Goal: Task Accomplishment & Management: Manage account settings

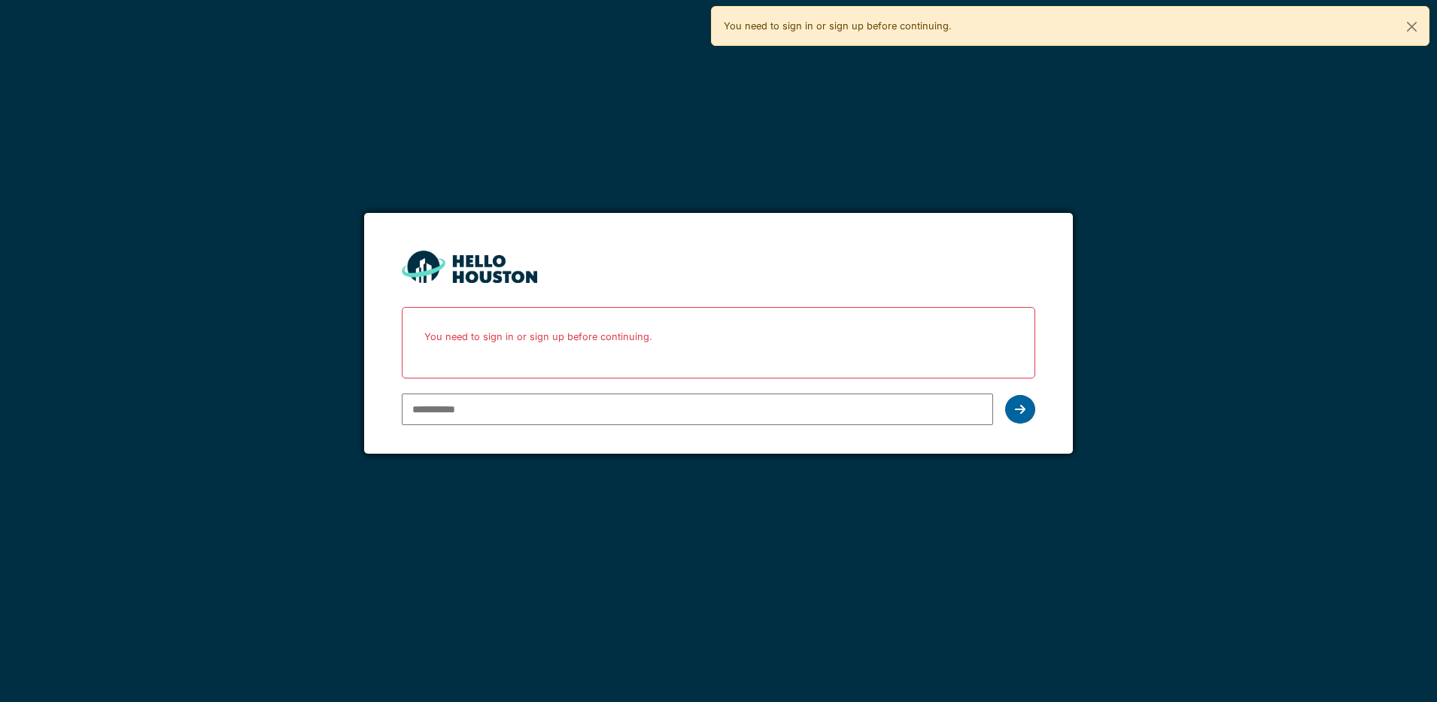
type input "**********"
click at [1025, 412] on icon at bounding box center [1020, 409] width 11 height 12
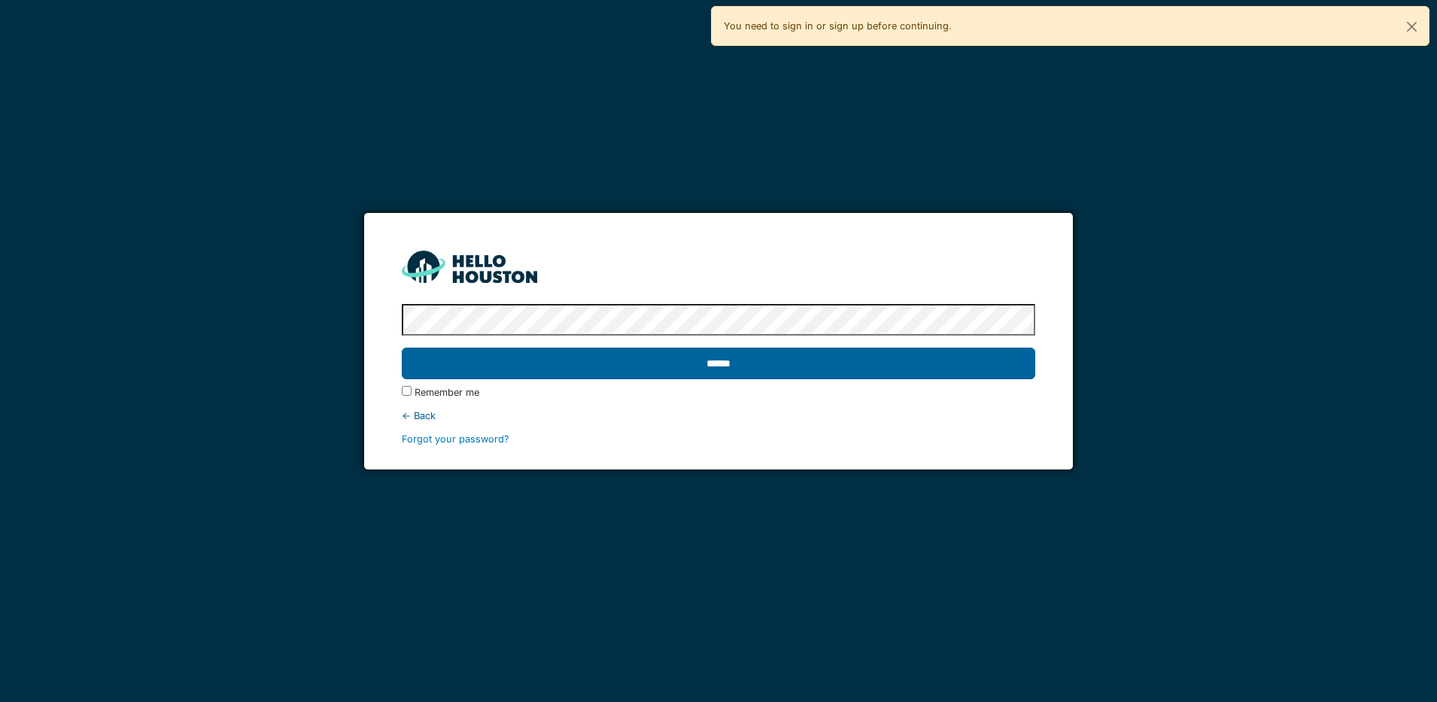
click at [814, 360] on input "******" at bounding box center [718, 364] width 633 height 32
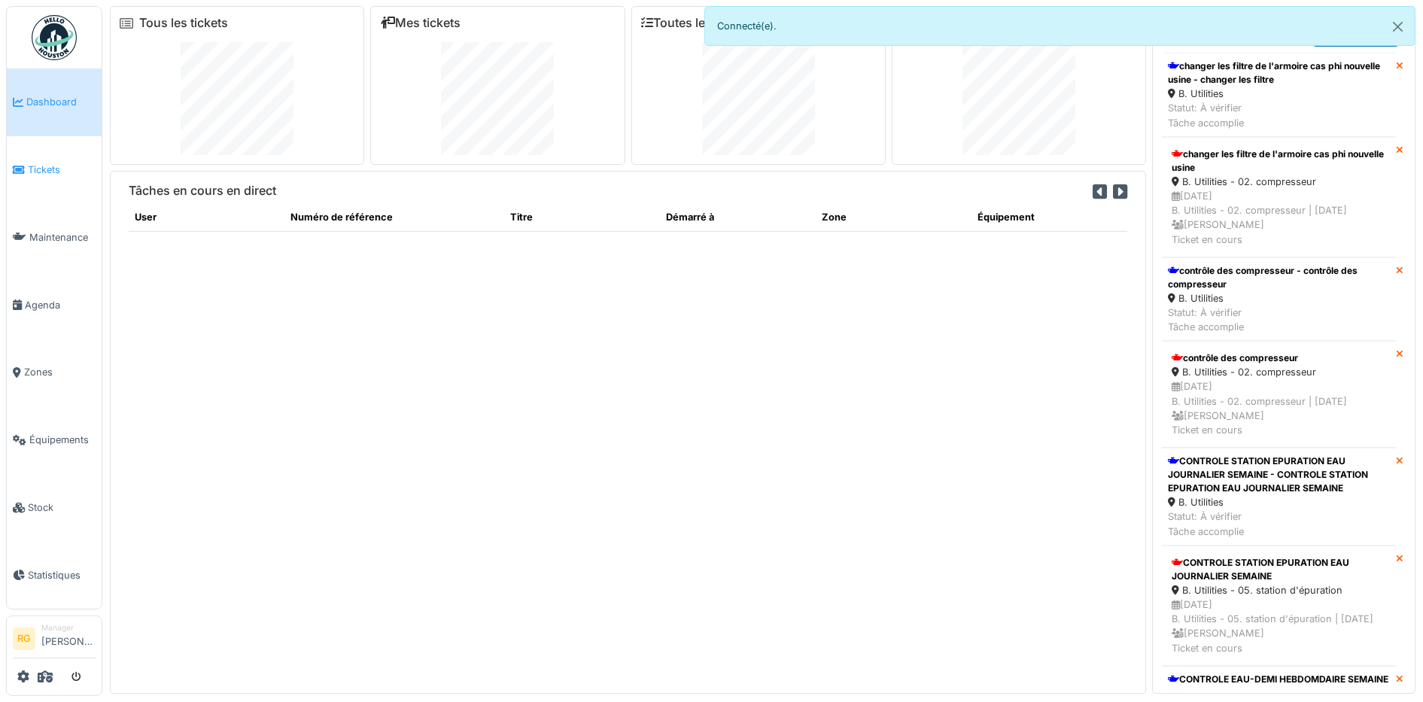
click at [43, 169] on span "Tickets" at bounding box center [62, 170] width 68 height 14
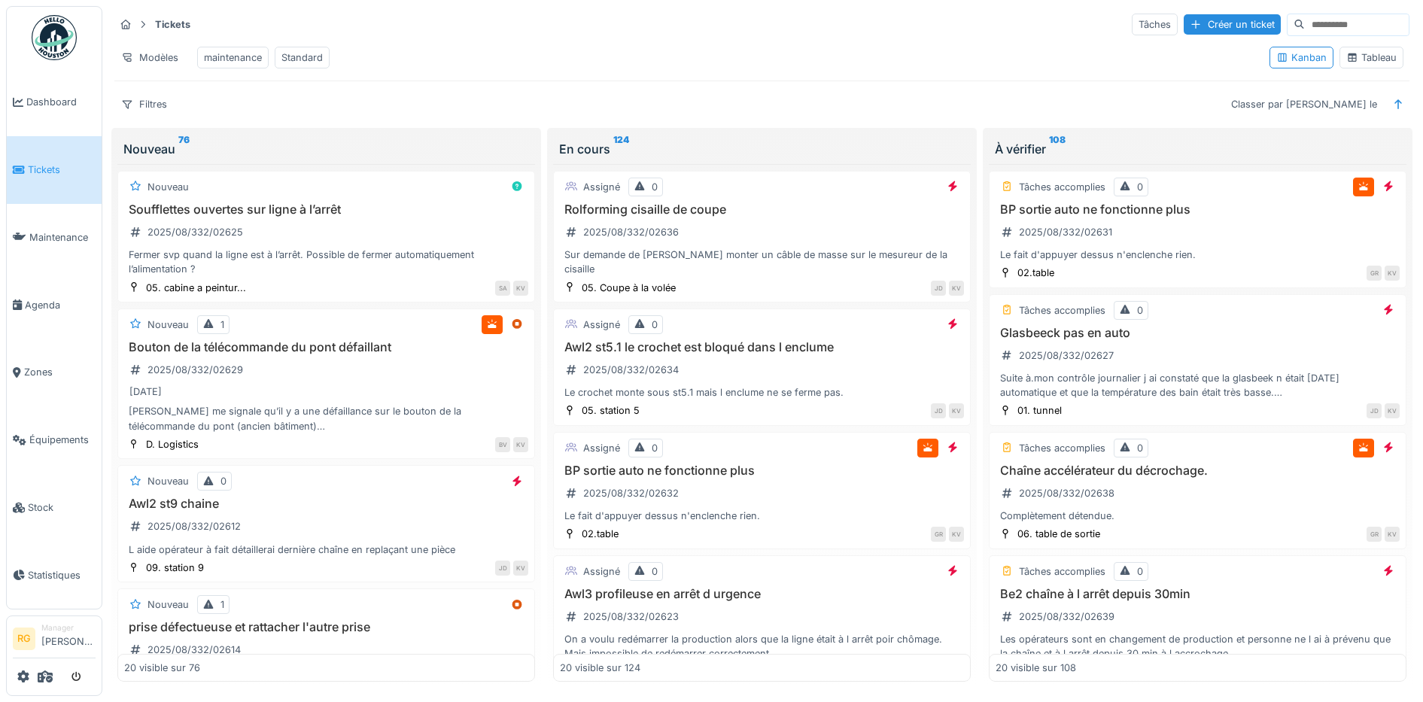
click at [1365, 65] on div "Tableau" at bounding box center [1371, 57] width 50 height 14
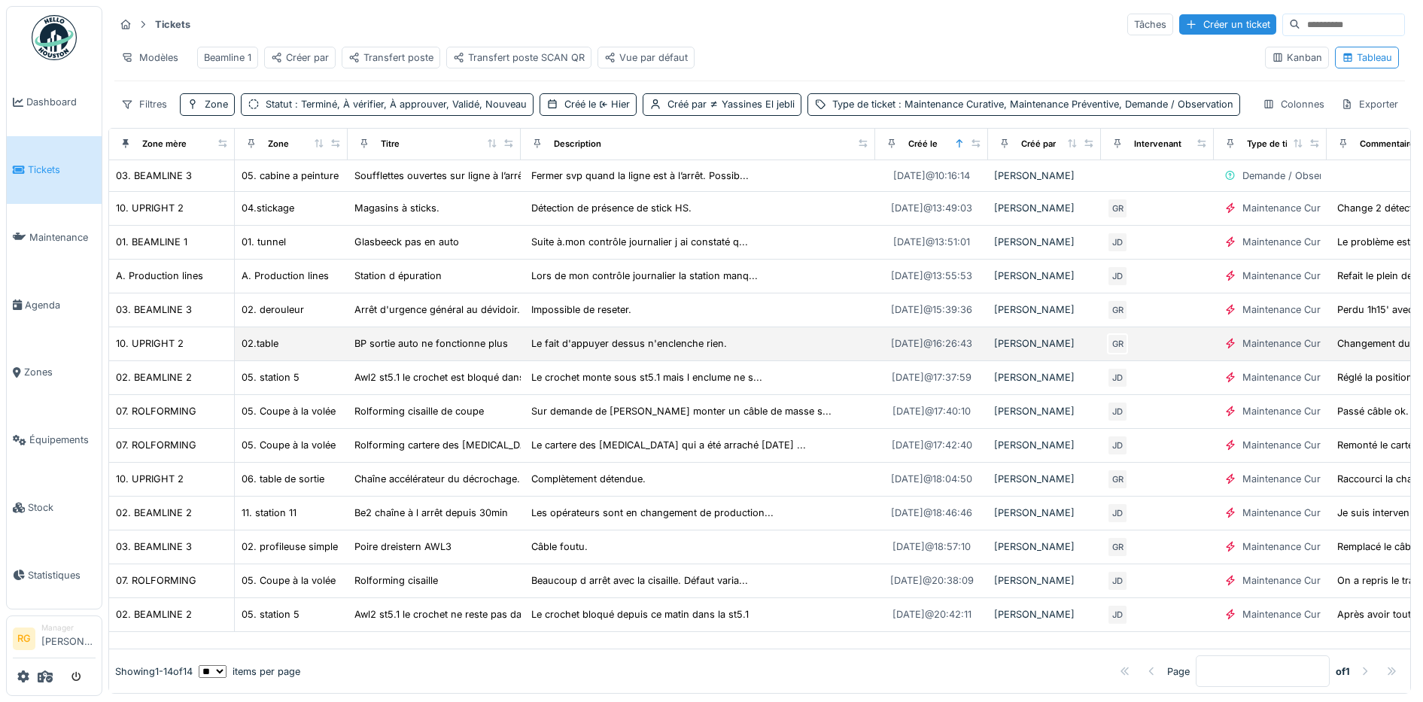
scroll to position [12, 0]
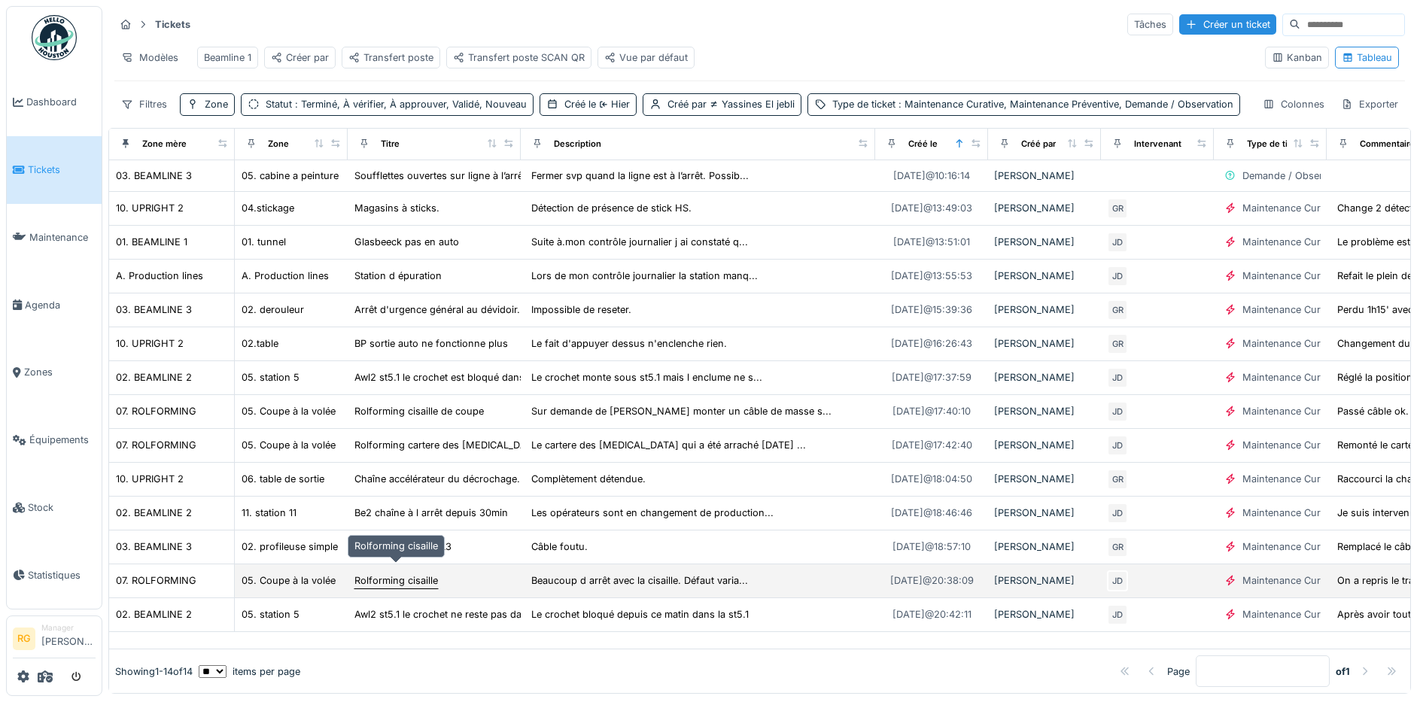
click at [374, 573] on div "Rolforming cisaille" at bounding box center [396, 580] width 84 height 14
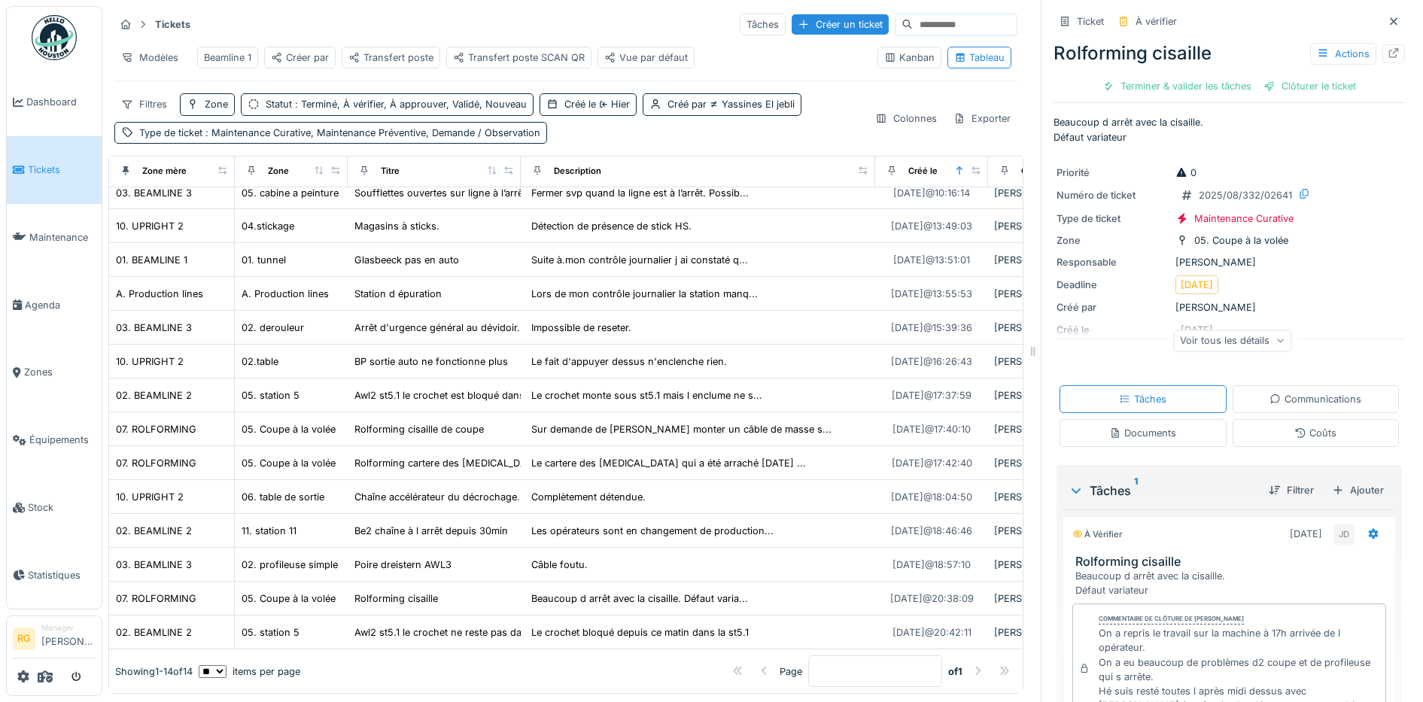
click at [1142, 426] on div "Documents" at bounding box center [1142, 433] width 67 height 14
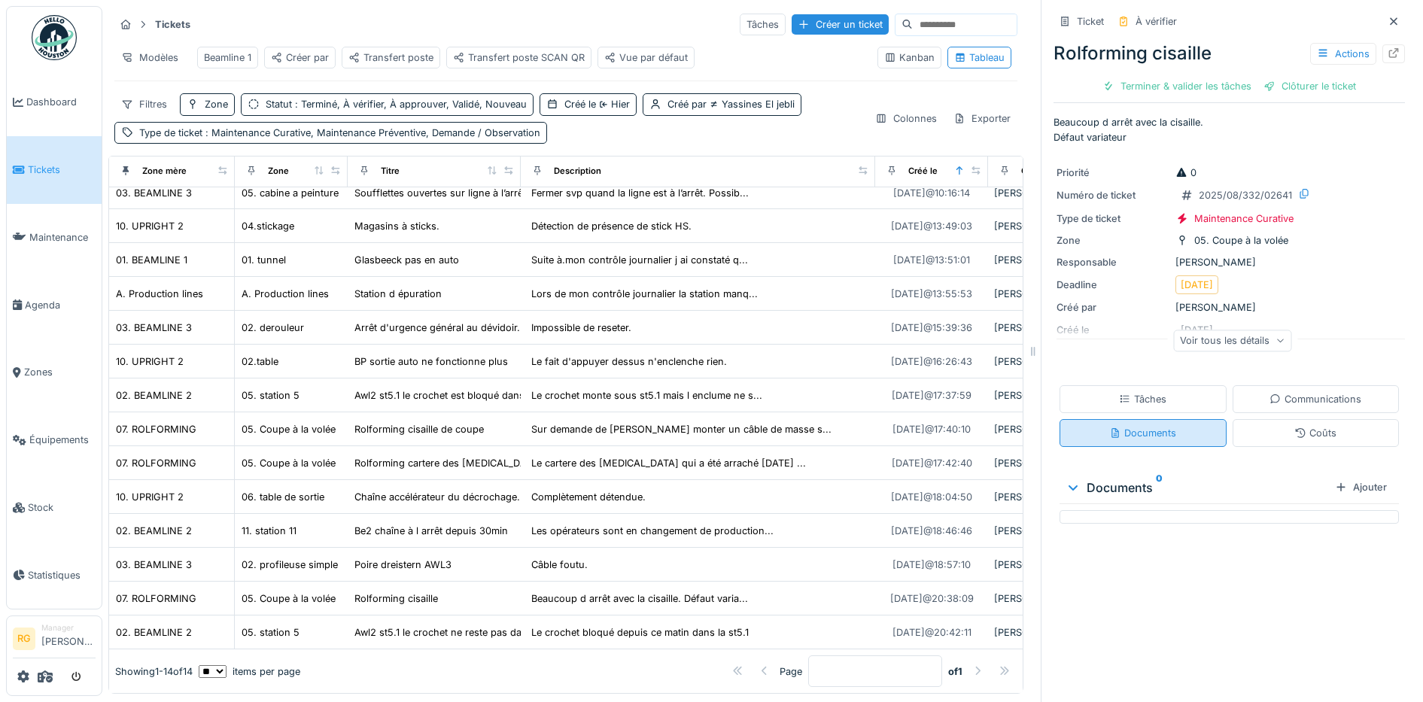
scroll to position [14, 0]
click at [1145, 392] on div "Tâches" at bounding box center [1142, 399] width 47 height 14
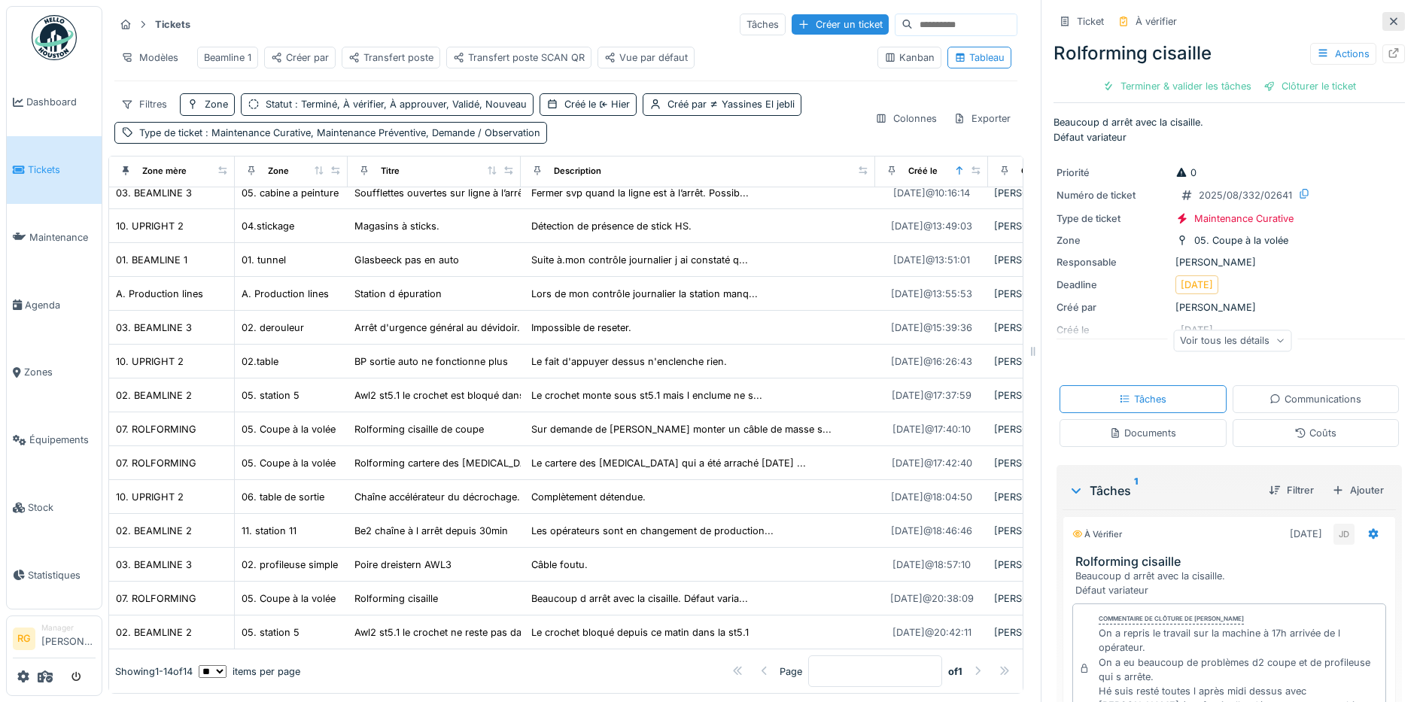
click at [1390, 17] on icon at bounding box center [1394, 21] width 8 height 8
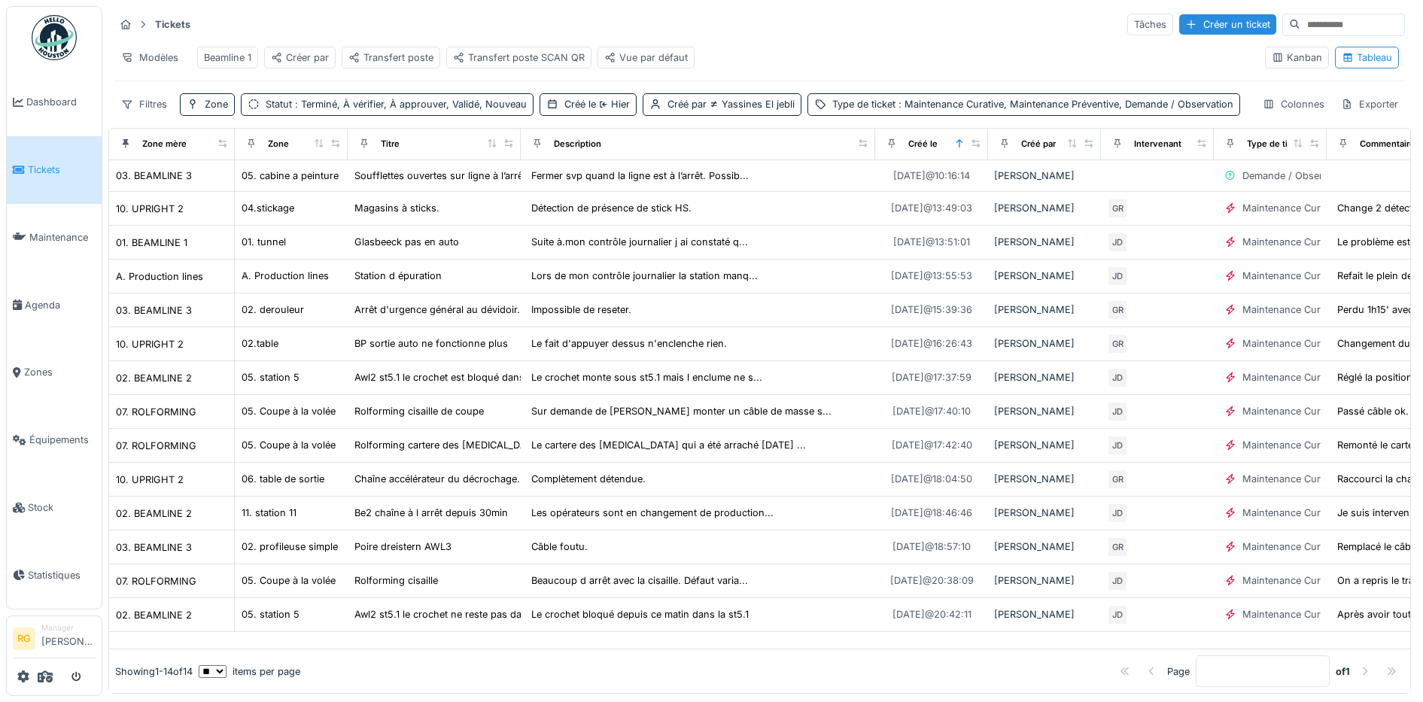
scroll to position [12, 0]
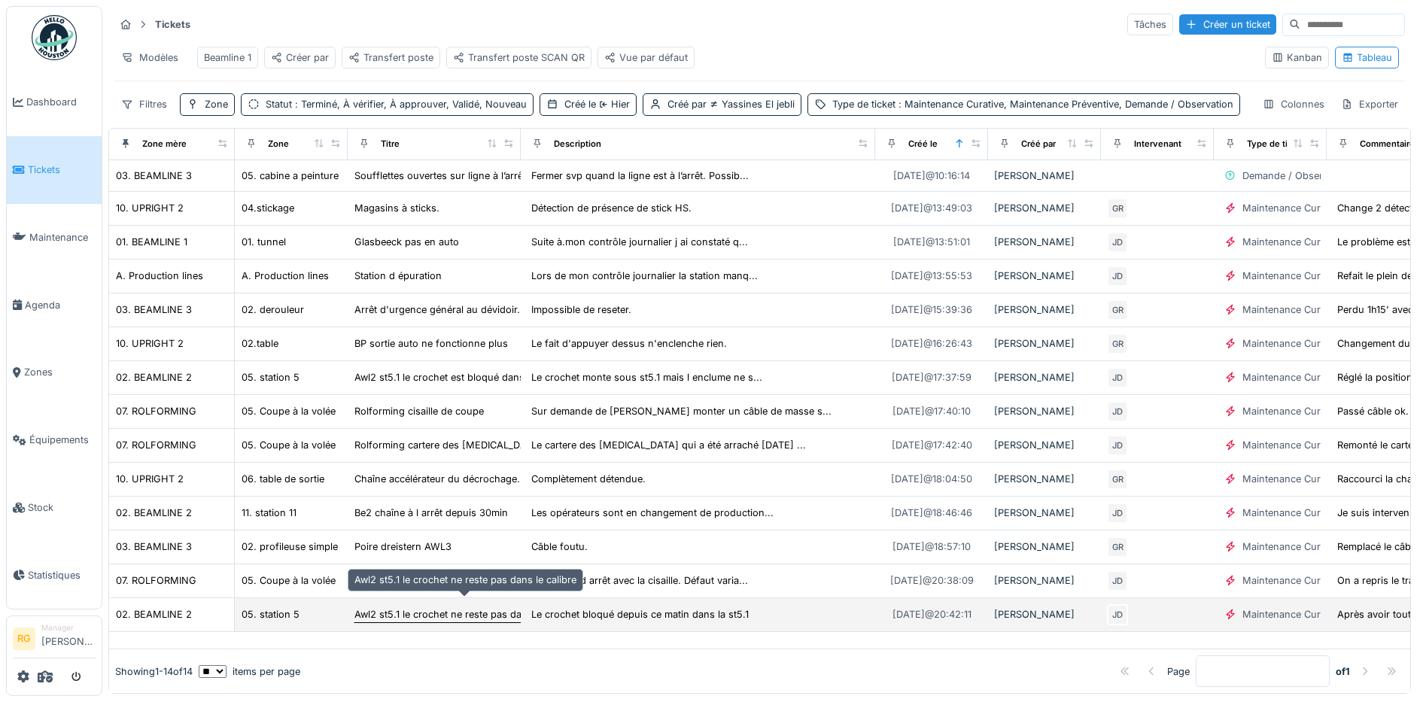
click at [430, 607] on div "Awl2 st5.1 le crochet ne reste pas dans le calibre" at bounding box center [465, 614] width 222 height 14
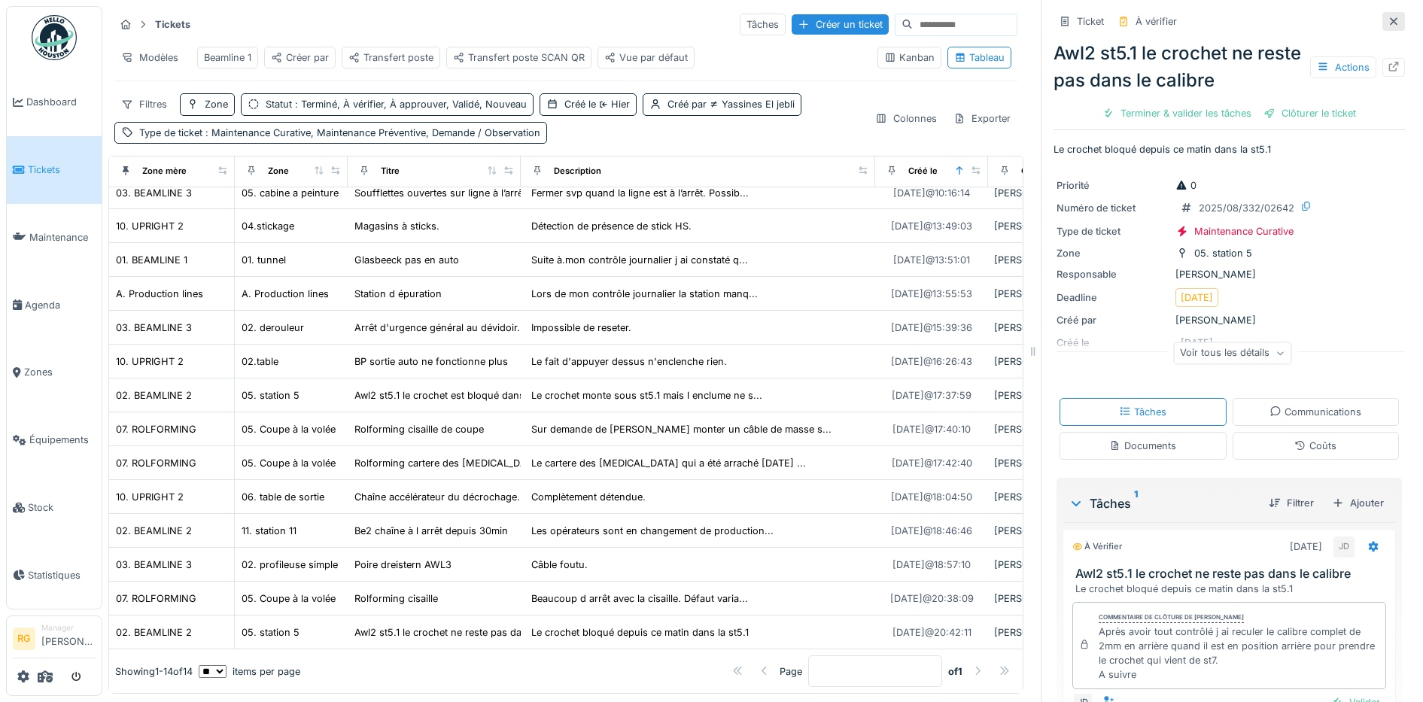
click at [1387, 17] on icon at bounding box center [1393, 22] width 12 height 10
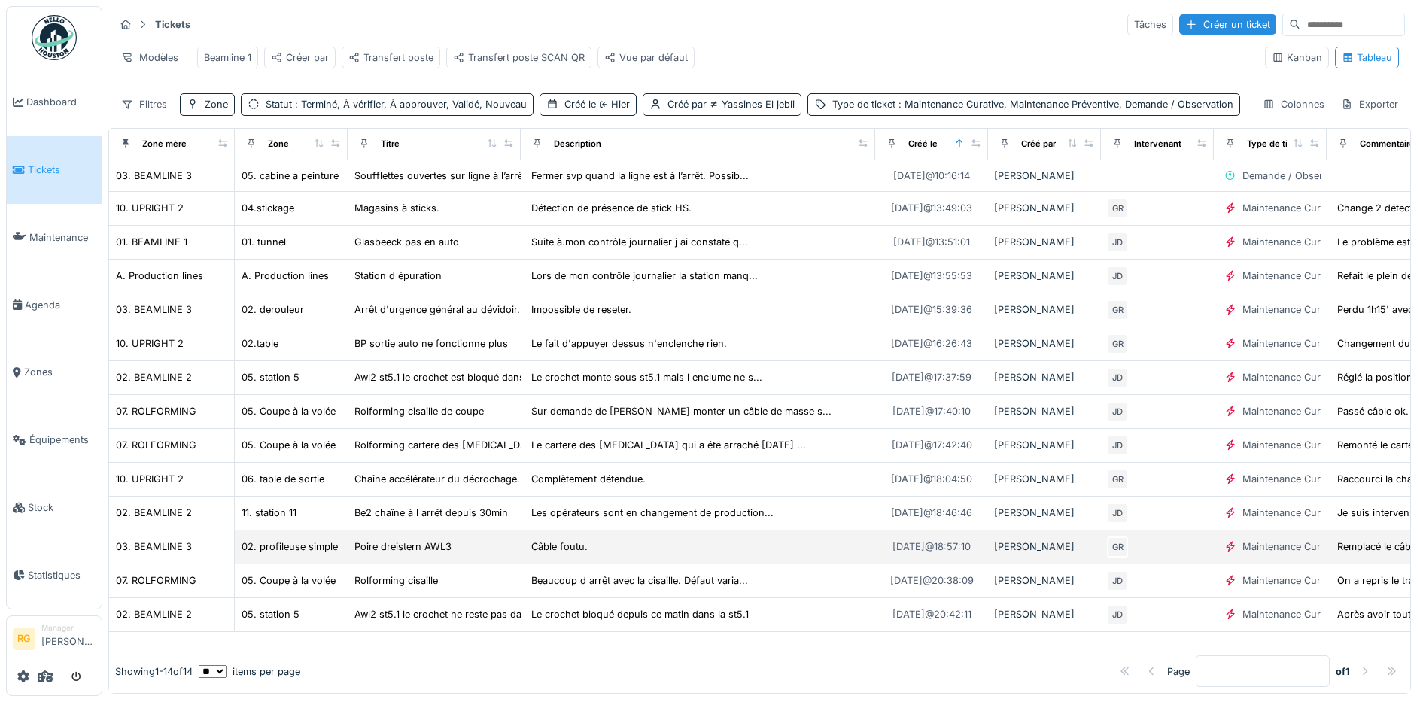
scroll to position [53, 0]
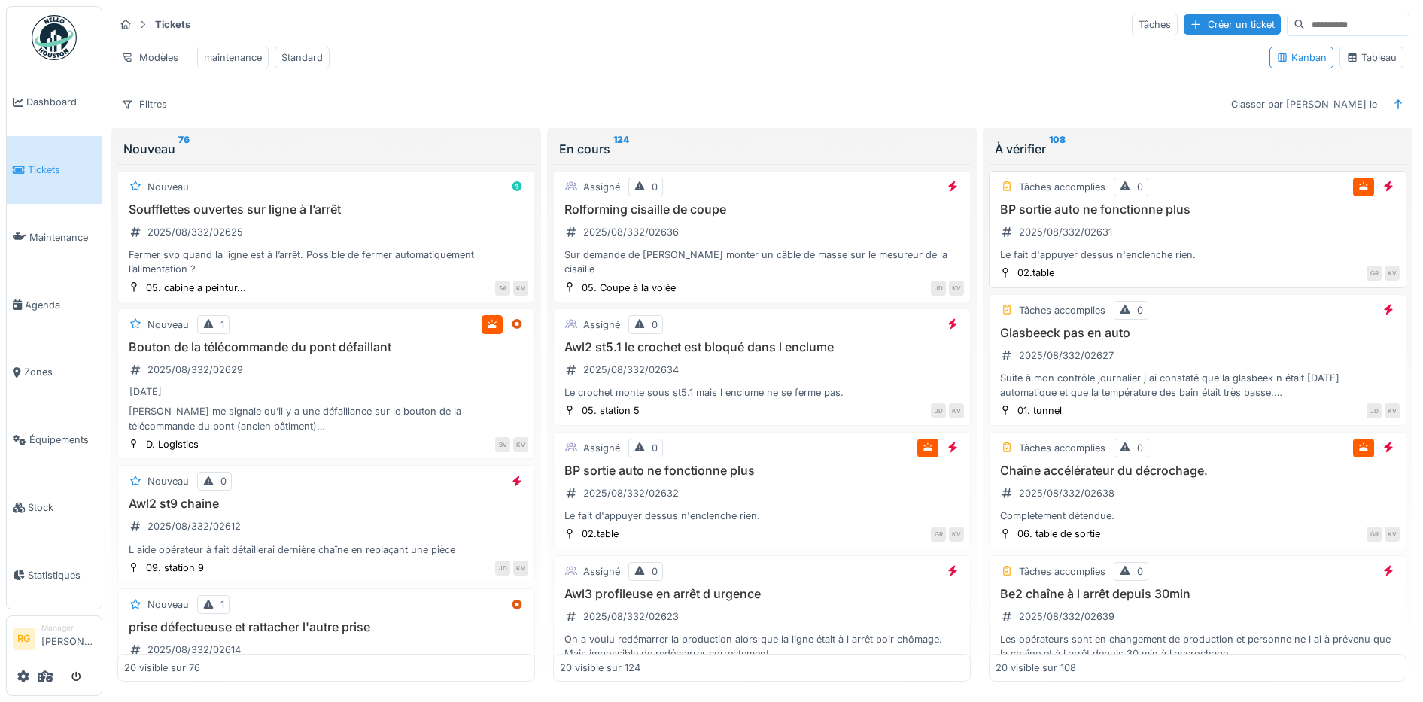
click at [1117, 232] on div "BP sortie auto ne fonctionne plus 2025/08/332/02631 Le fait d'appuyer dessus n'…" at bounding box center [1197, 232] width 404 height 60
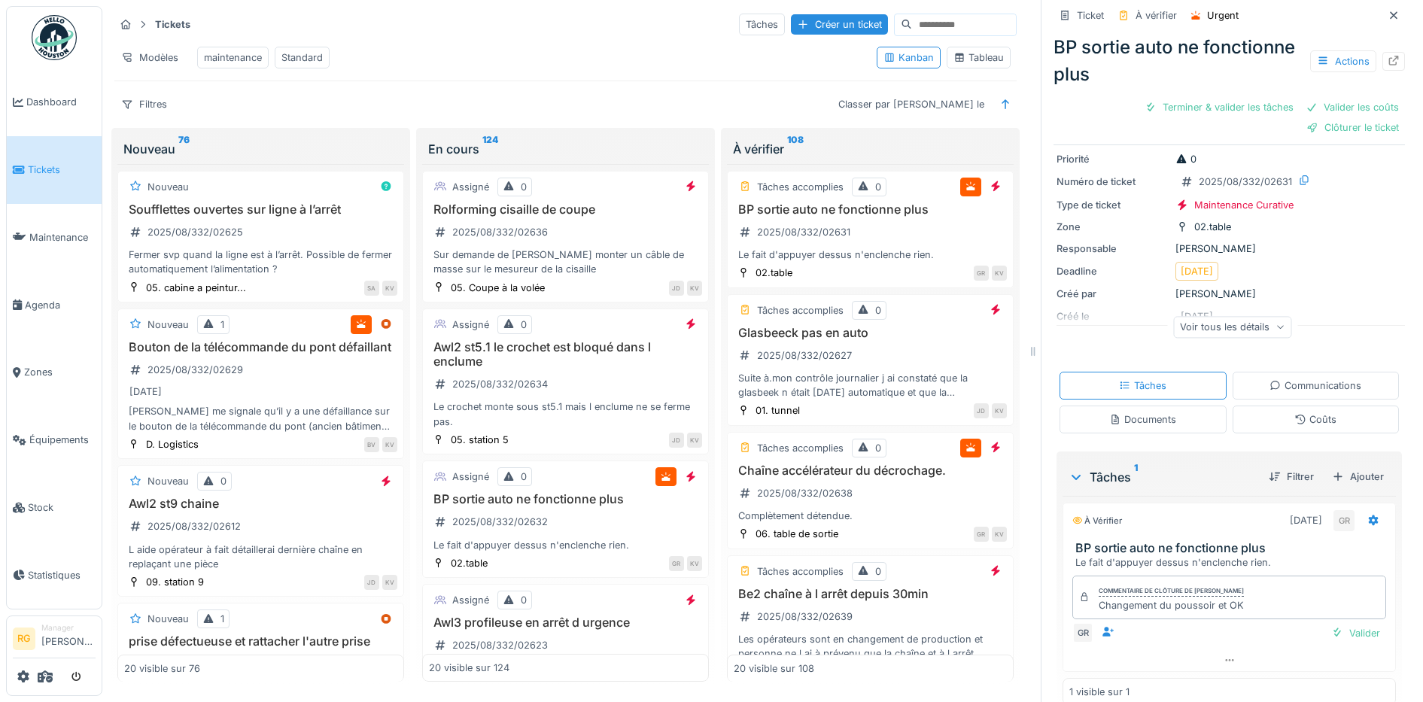
scroll to position [71, 0]
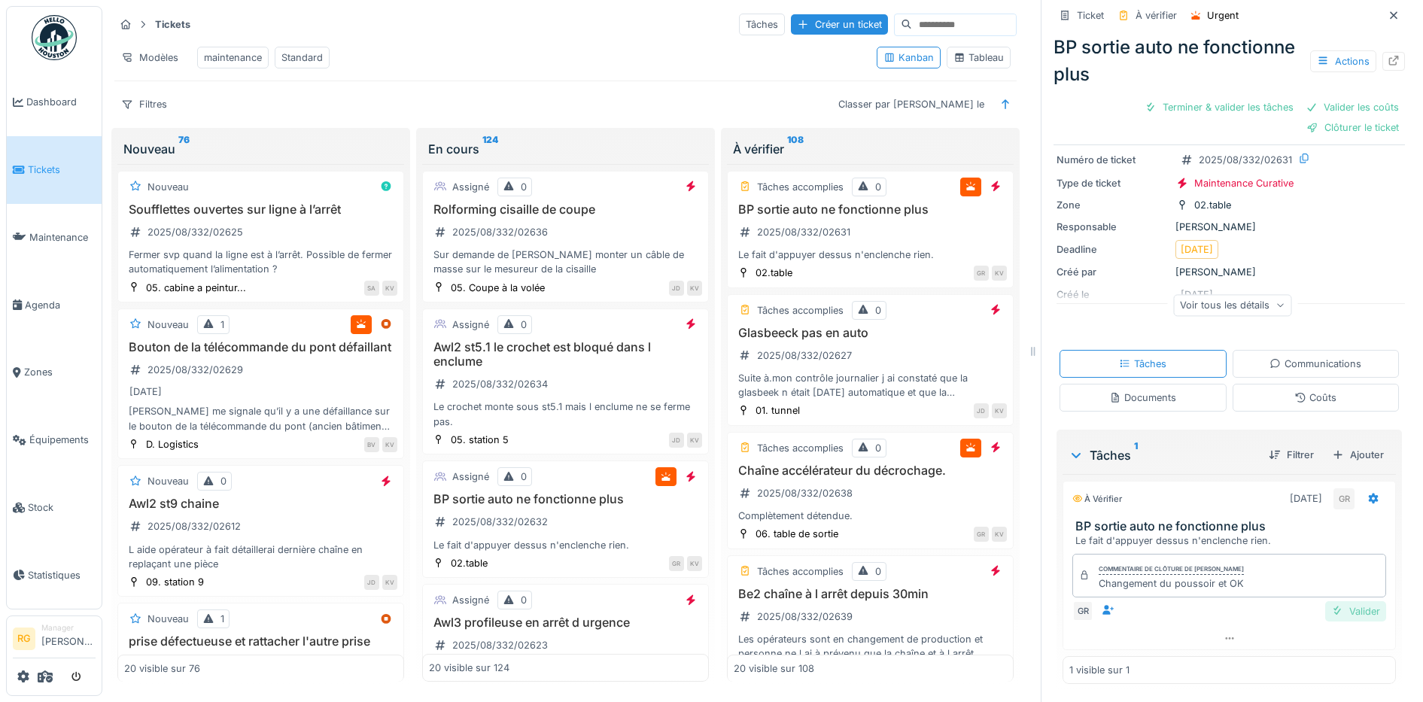
click at [1339, 608] on div "Valider" at bounding box center [1355, 611] width 61 height 20
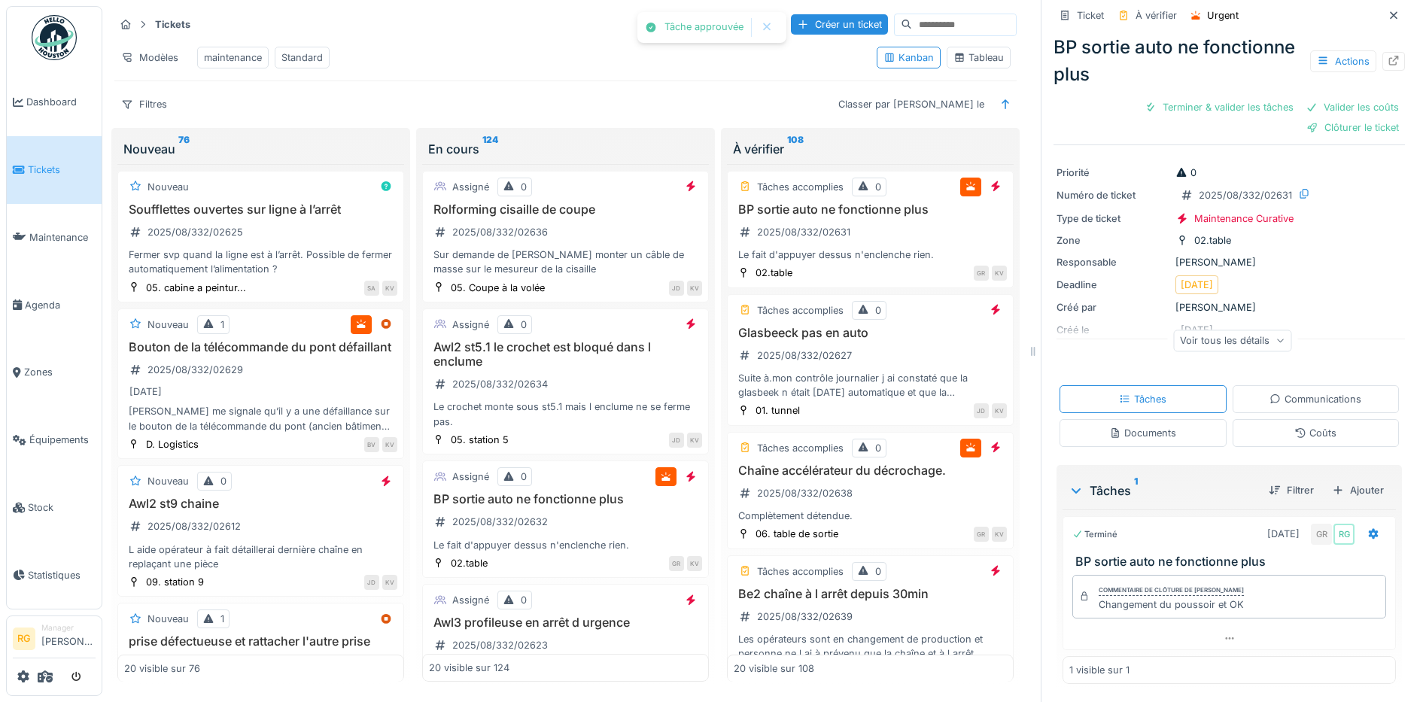
scroll to position [14, 0]
click at [1262, 430] on div "Coûts" at bounding box center [1315, 433] width 167 height 28
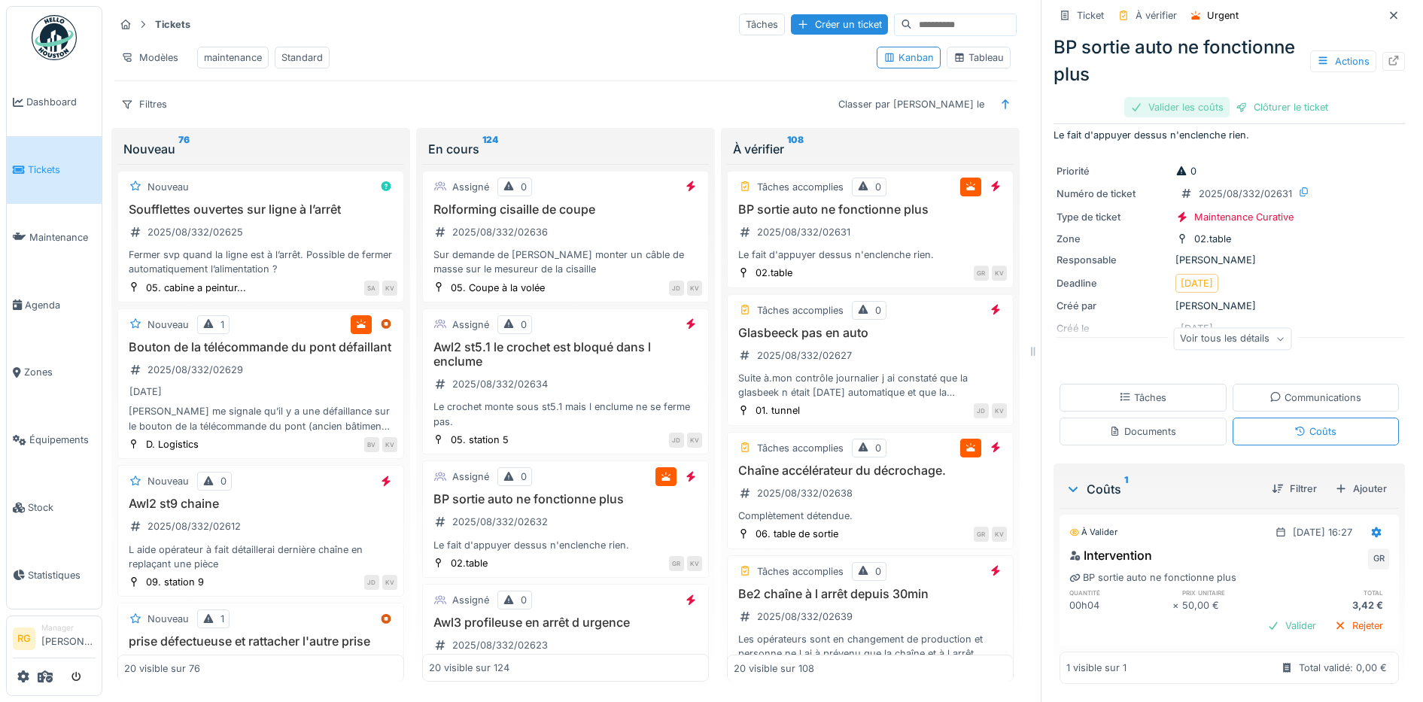
click at [1179, 97] on div "Valider les coûts" at bounding box center [1176, 107] width 105 height 20
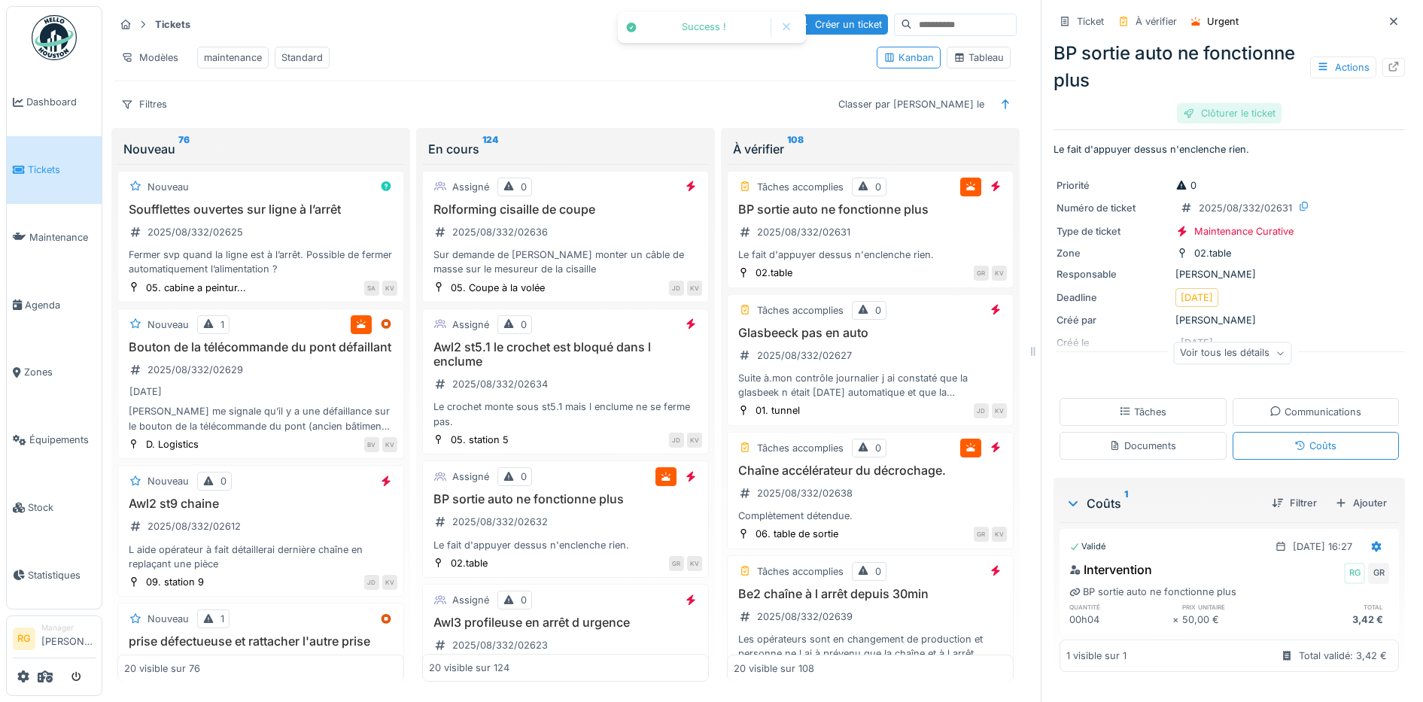
click at [1232, 103] on div "Clôturer le ticket" at bounding box center [1229, 113] width 105 height 20
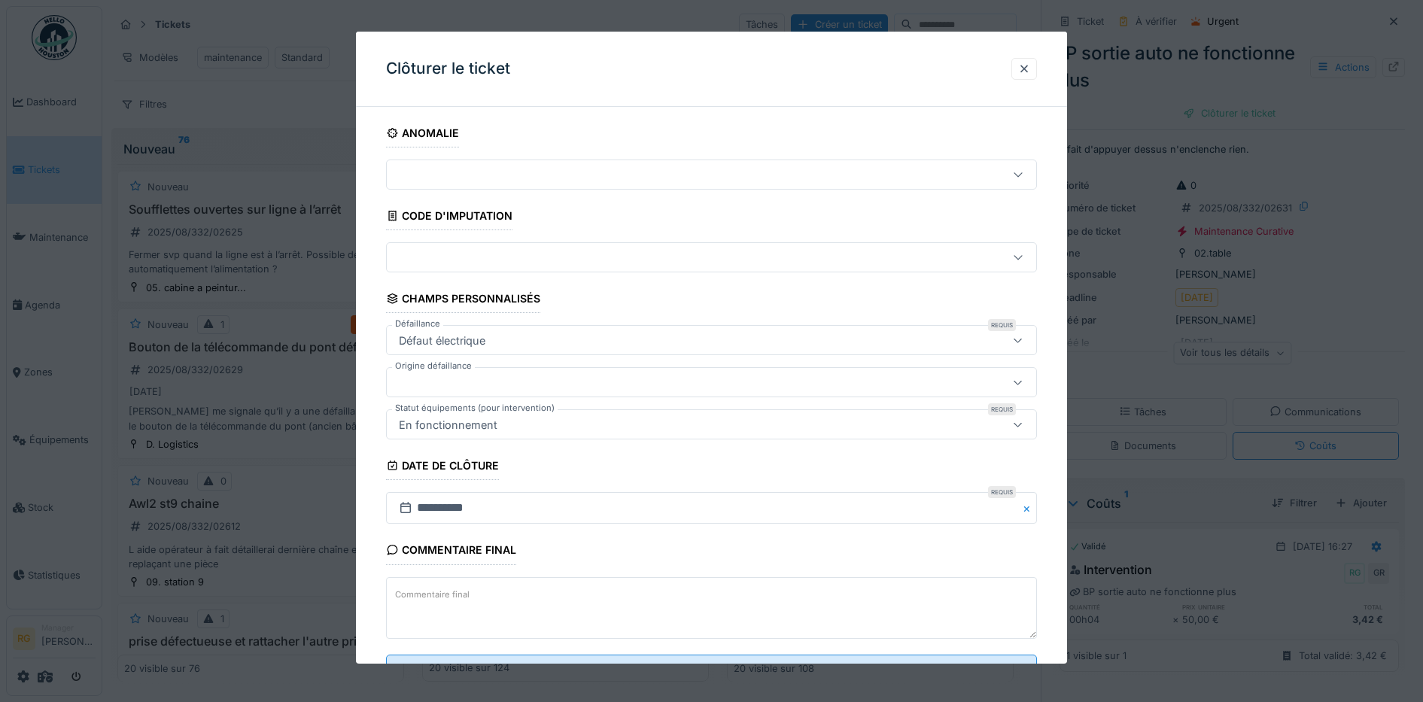
click at [599, 588] on textarea "Commentaire final" at bounding box center [712, 608] width 652 height 62
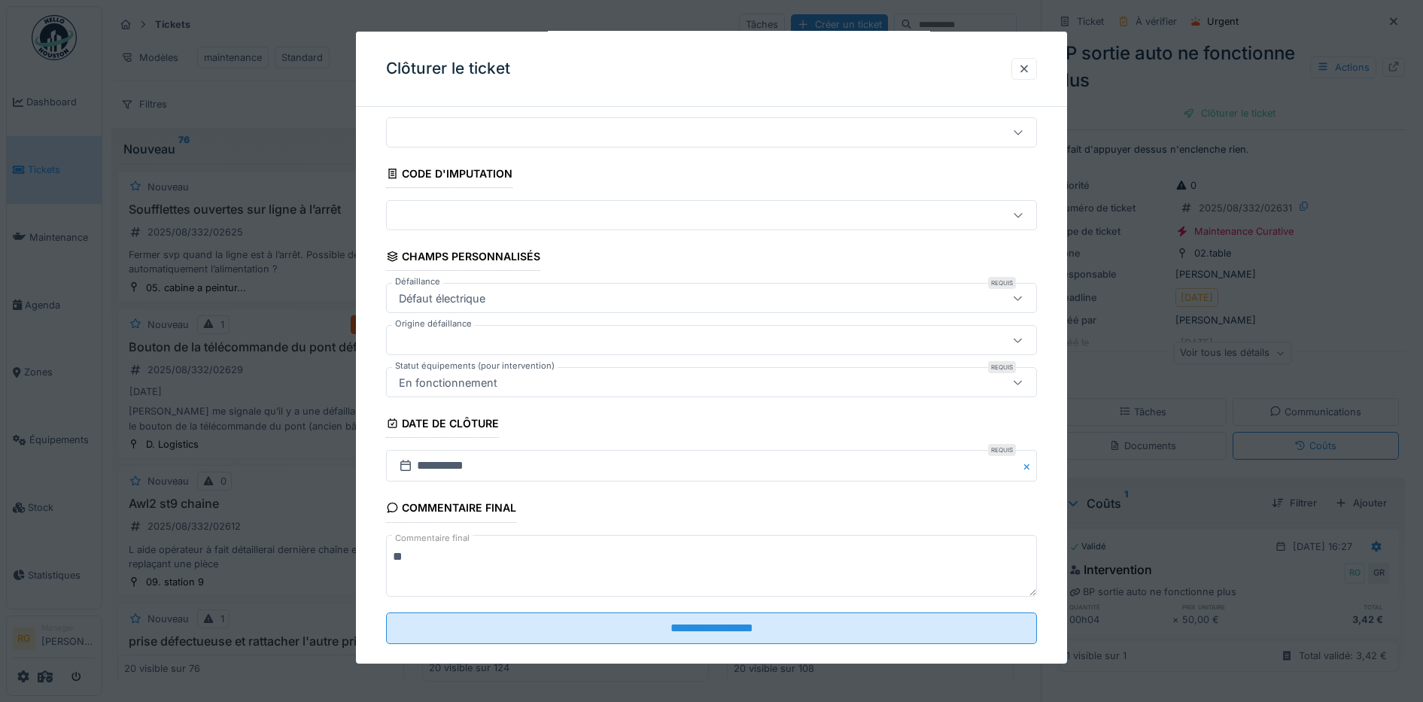
scroll to position [65, 0]
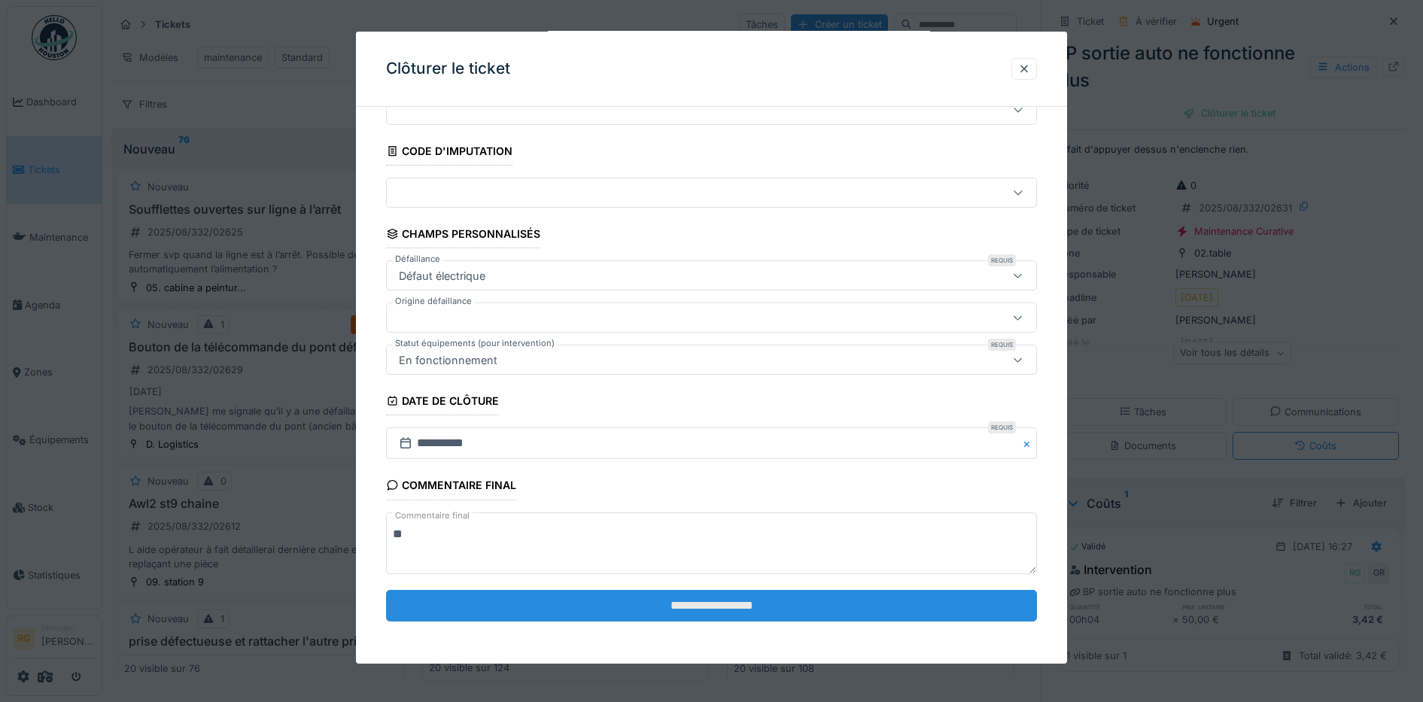
type textarea "**"
click at [627, 606] on input "**********" at bounding box center [712, 606] width 652 height 32
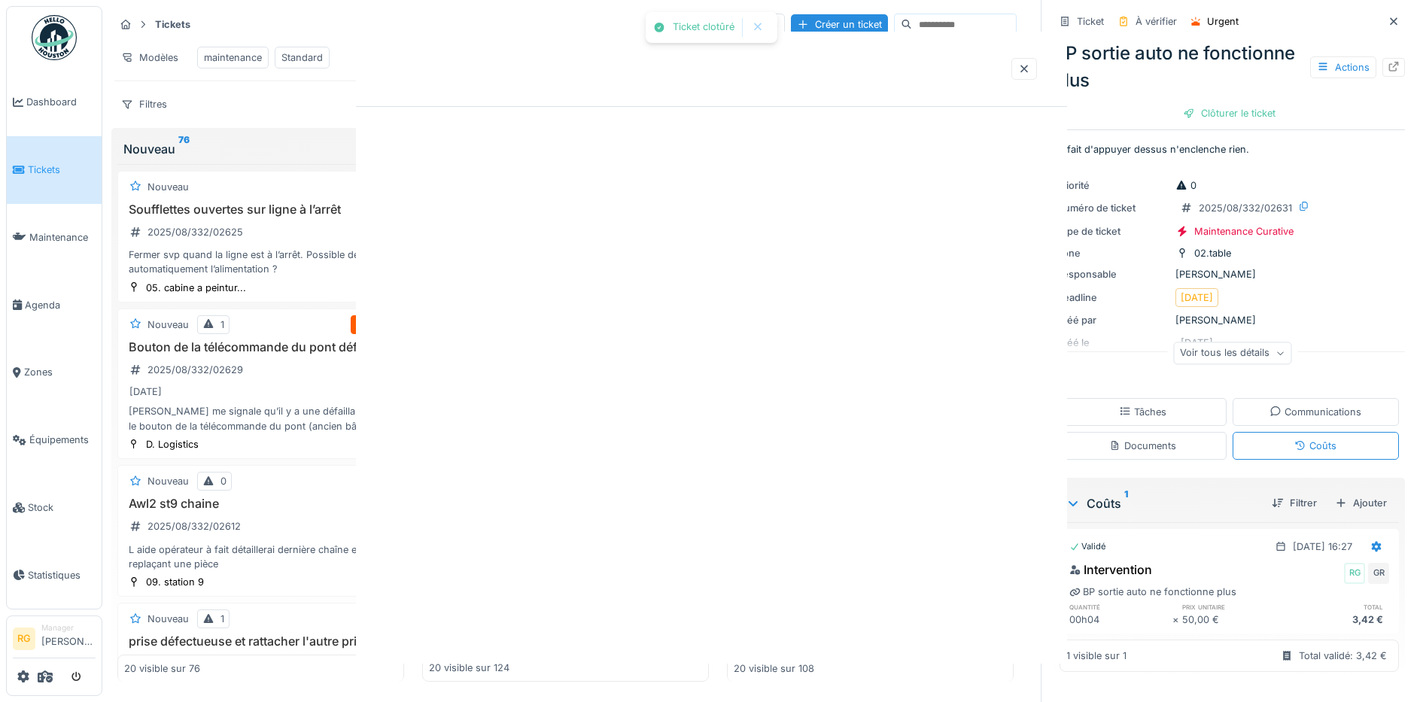
scroll to position [0, 0]
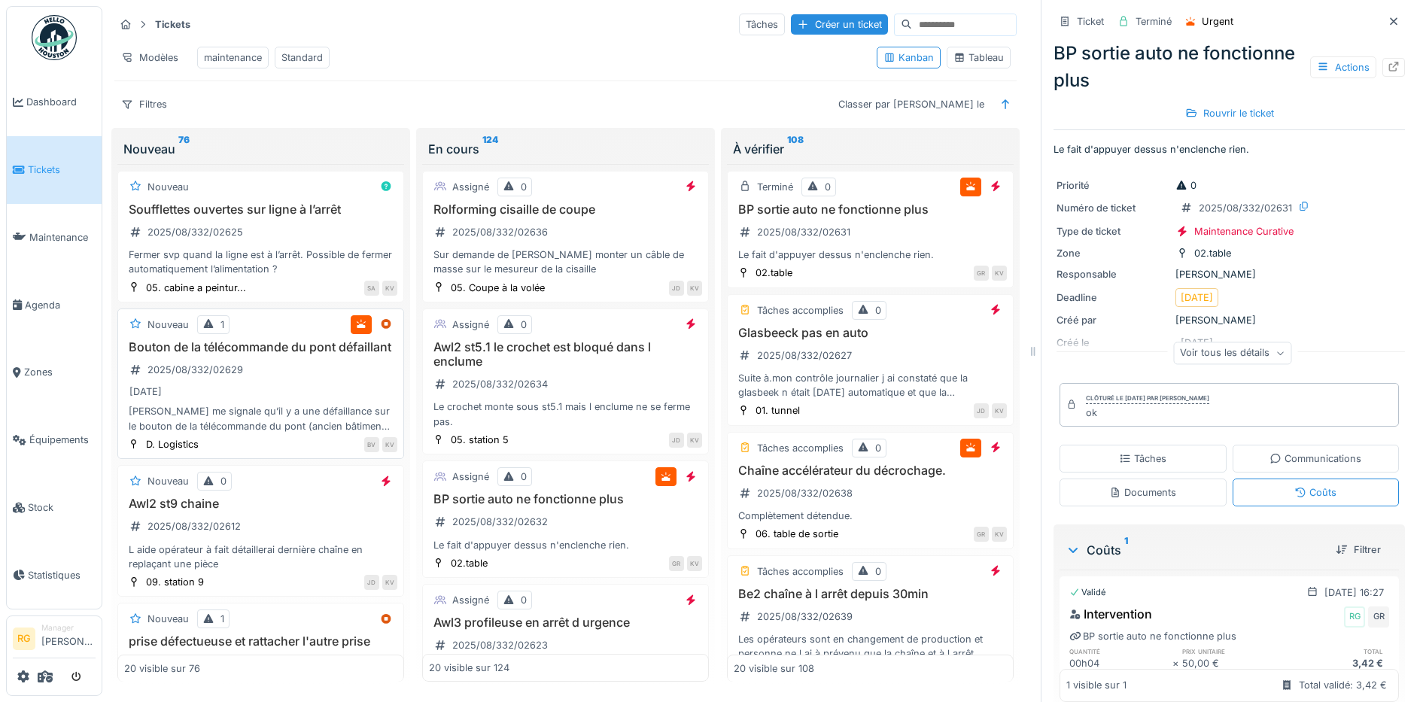
click at [275, 389] on div "Bouton de la télécommande du pont défaillant 2025/08/332/02629 [DATE] [PERSON_N…" at bounding box center [260, 386] width 273 height 93
